Goal: Navigation & Orientation: Find specific page/section

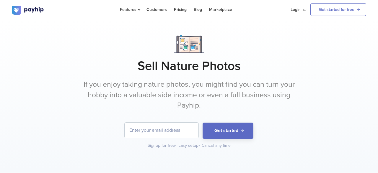
click at [139, 134] on input "email" at bounding box center [162, 130] width 74 height 15
click at [220, 7] on link "Marketplace" at bounding box center [220, 9] width 23 height 19
